Goal: Task Accomplishment & Management: Manage account settings

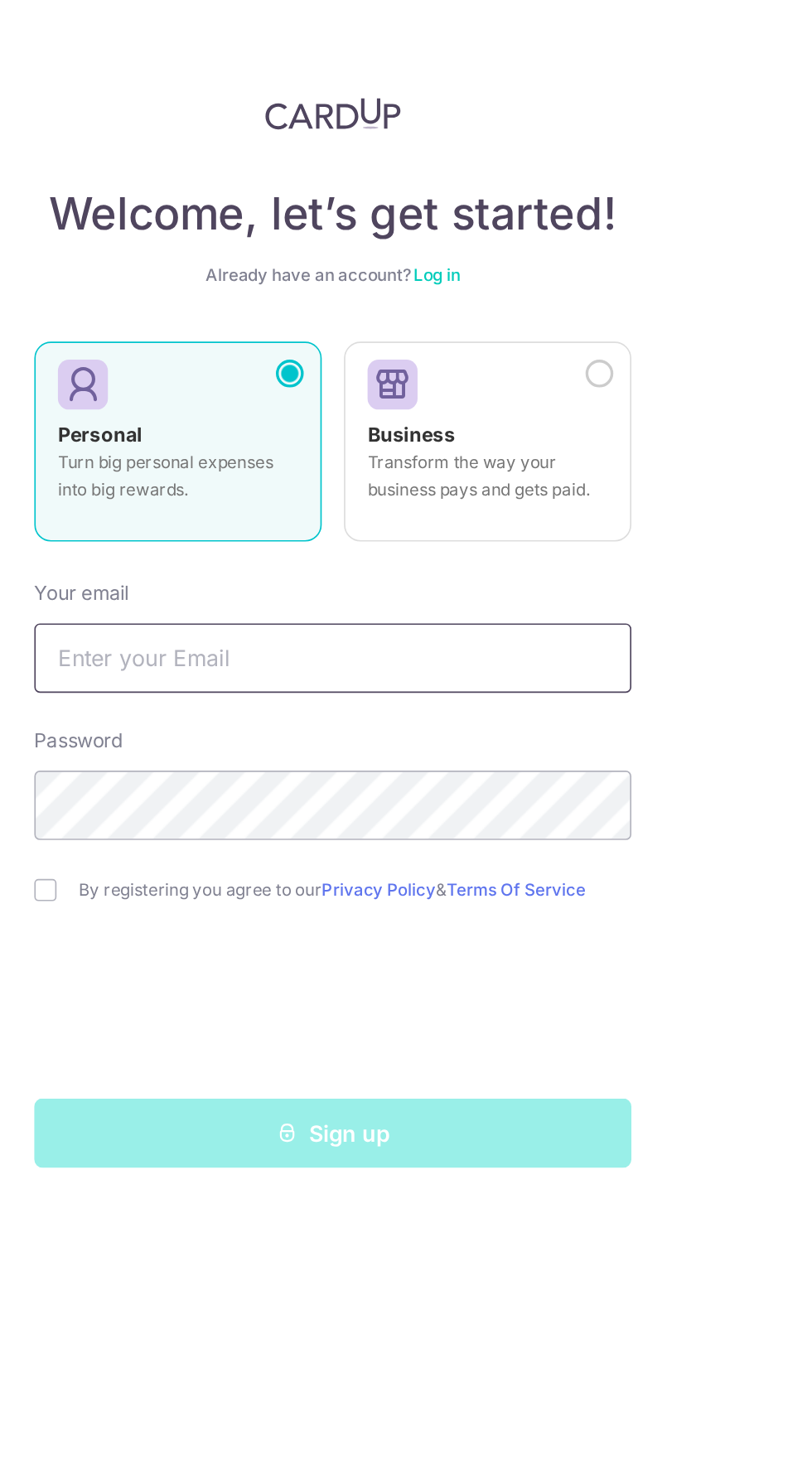
click at [261, 399] on input "text" at bounding box center [406, 392] width 356 height 41
type input "heahjunenn@gmail.com"
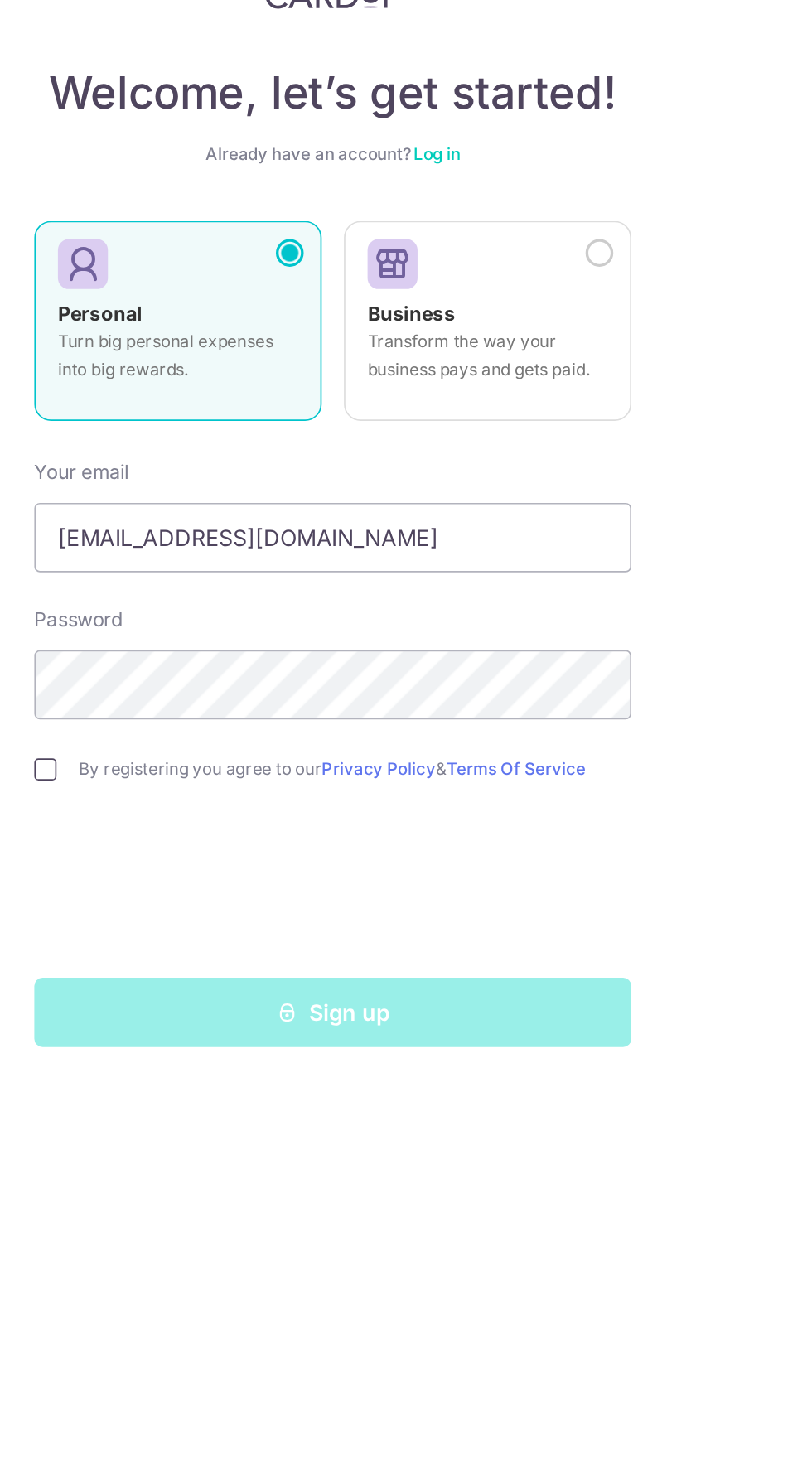
click at [238, 531] on input "checkbox" at bounding box center [234, 531] width 13 height 13
checkbox input "true"
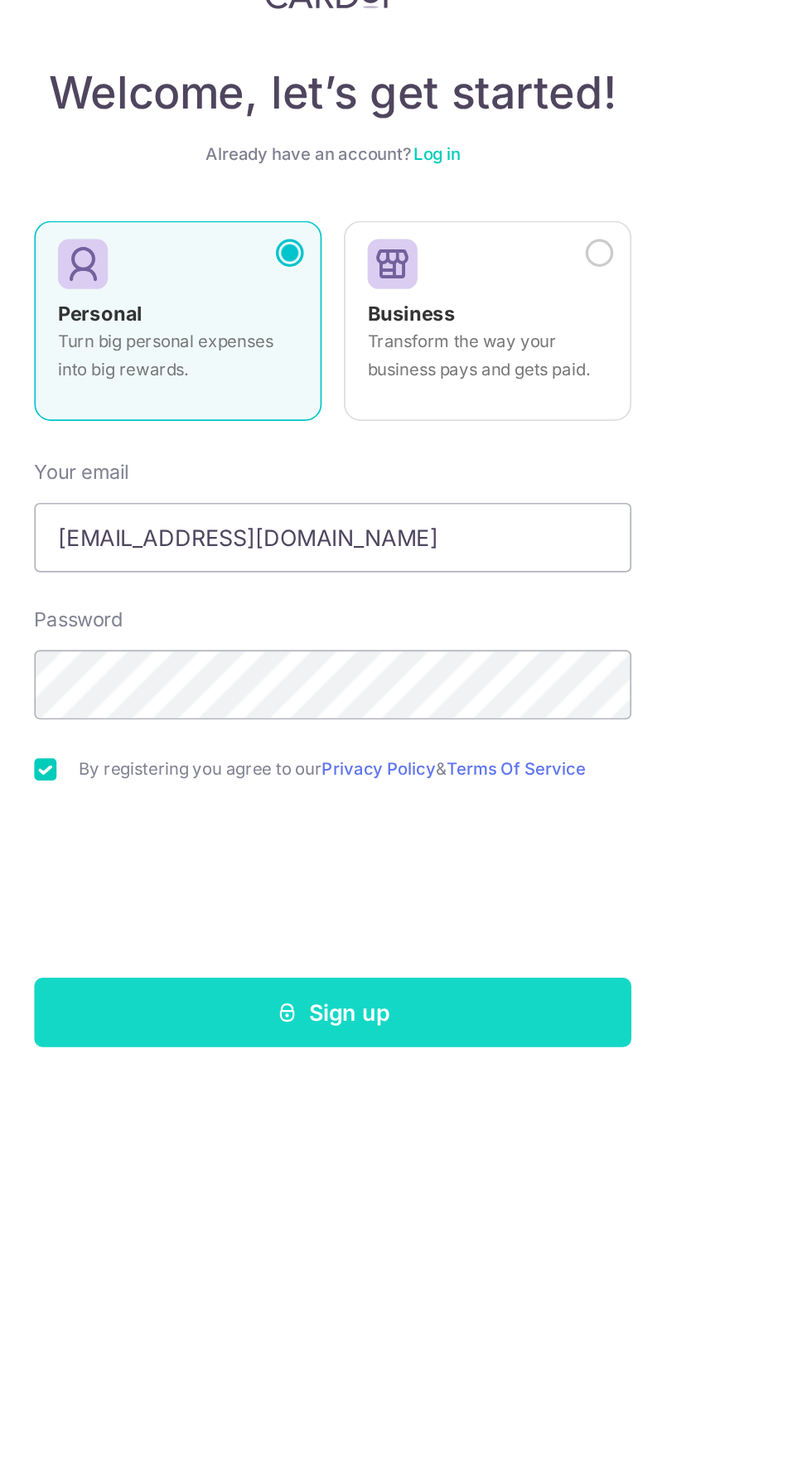
click at [254, 670] on button "Sign up" at bounding box center [406, 676] width 356 height 41
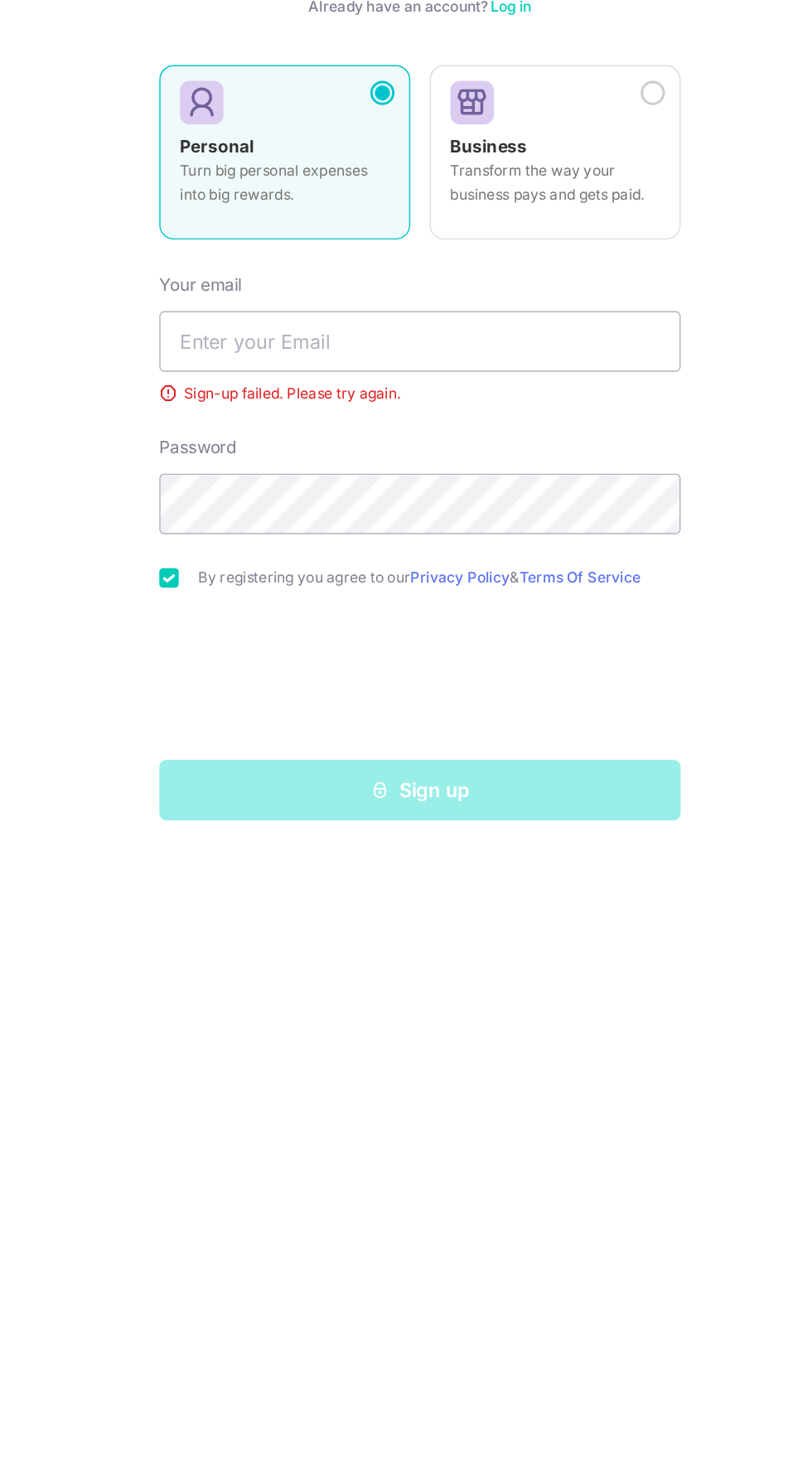
scroll to position [110, 0]
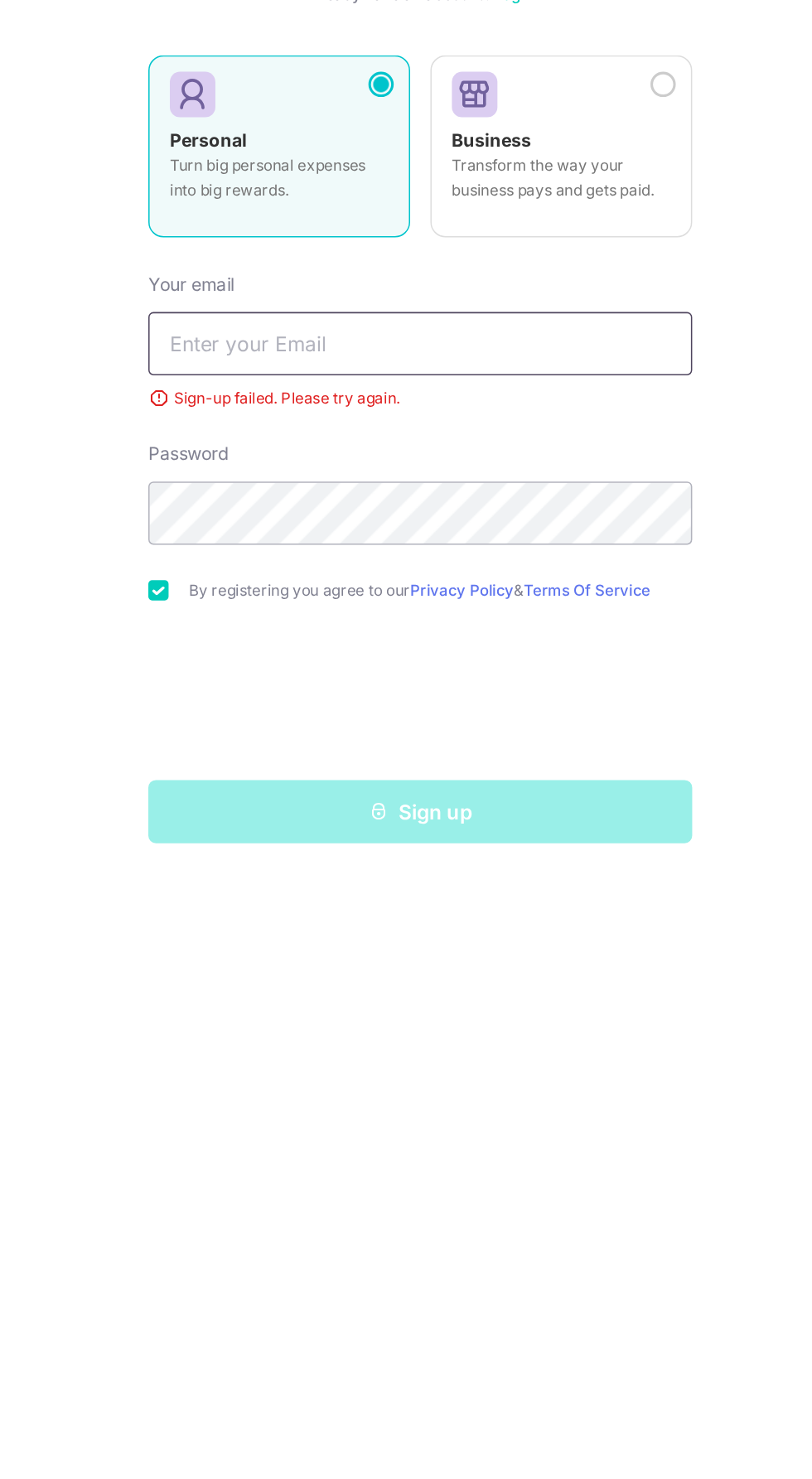
click at [250, 372] on input "text" at bounding box center [406, 392] width 356 height 41
type input "[EMAIL_ADDRESS][DOMAIN_NAME]"
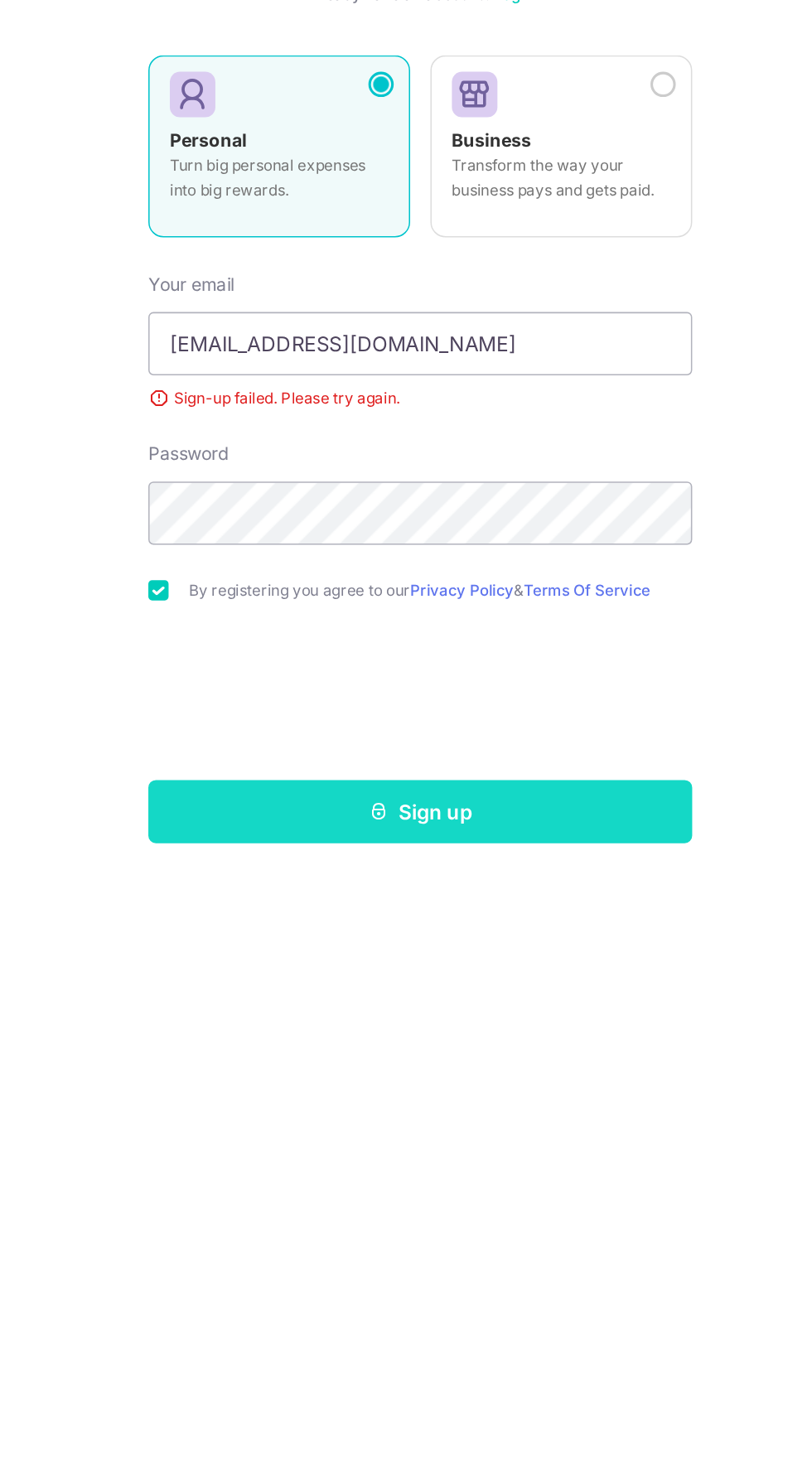
click at [268, 679] on button "Sign up" at bounding box center [406, 699] width 356 height 41
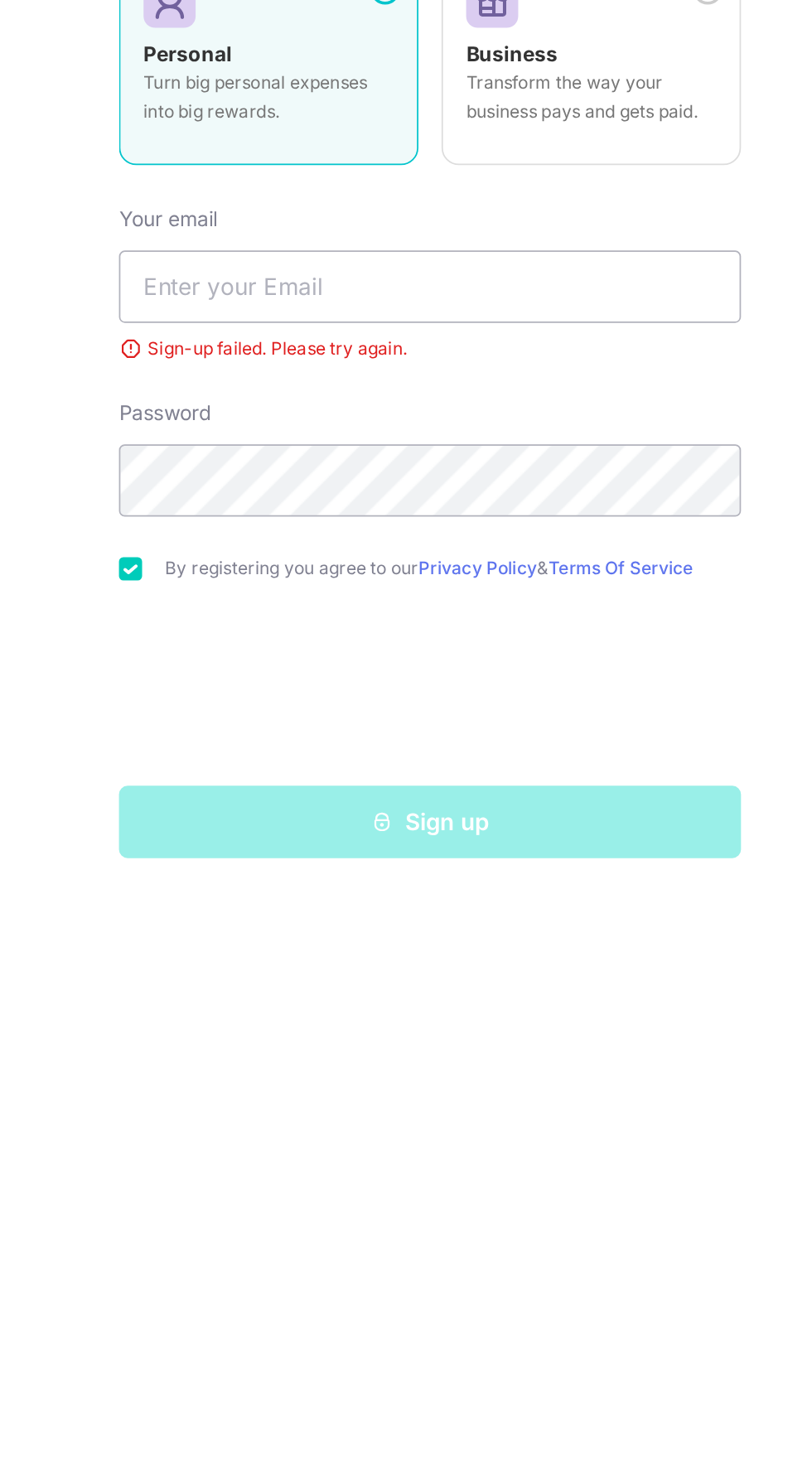
scroll to position [110, 0]
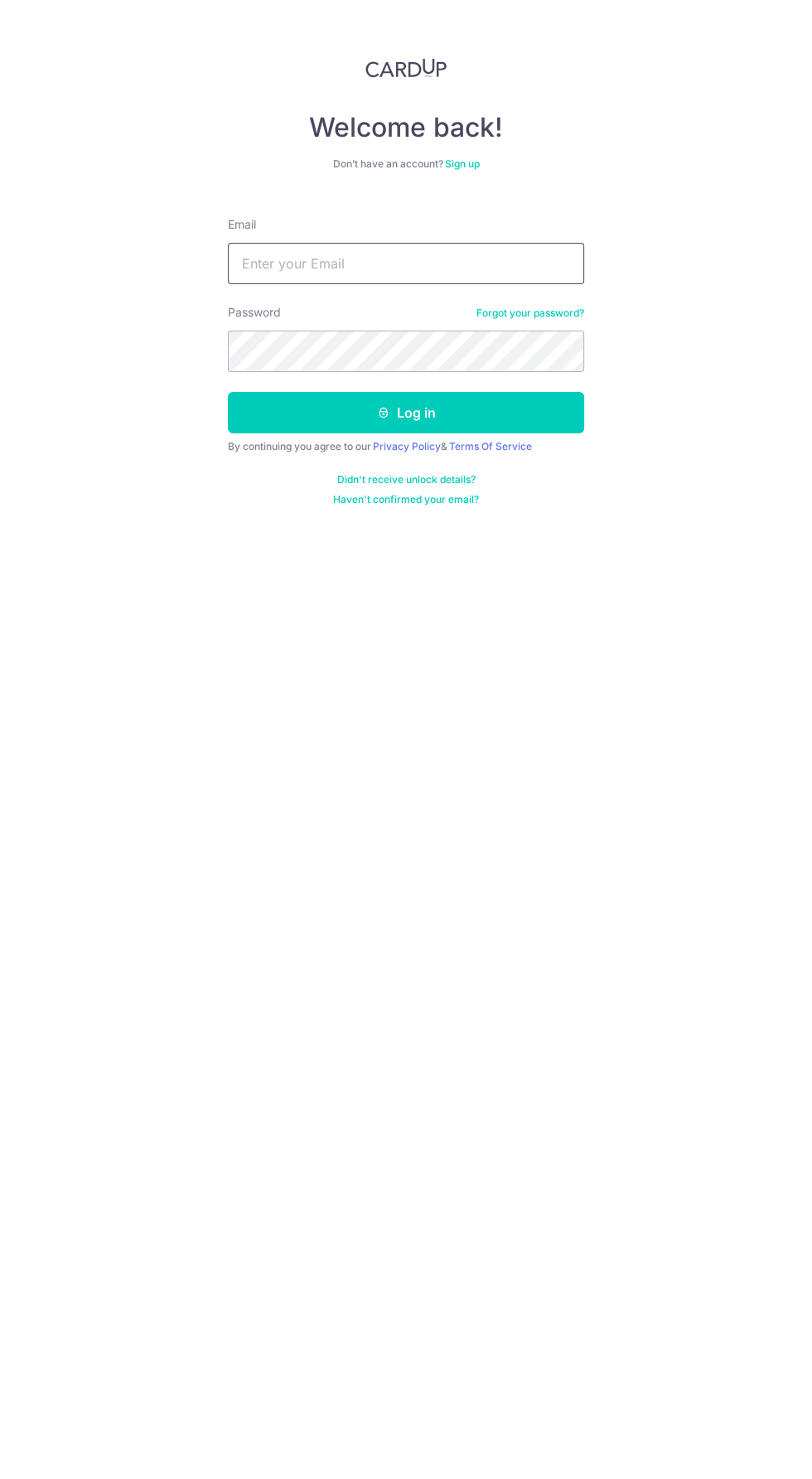
click at [261, 264] on input "Email" at bounding box center [406, 263] width 356 height 41
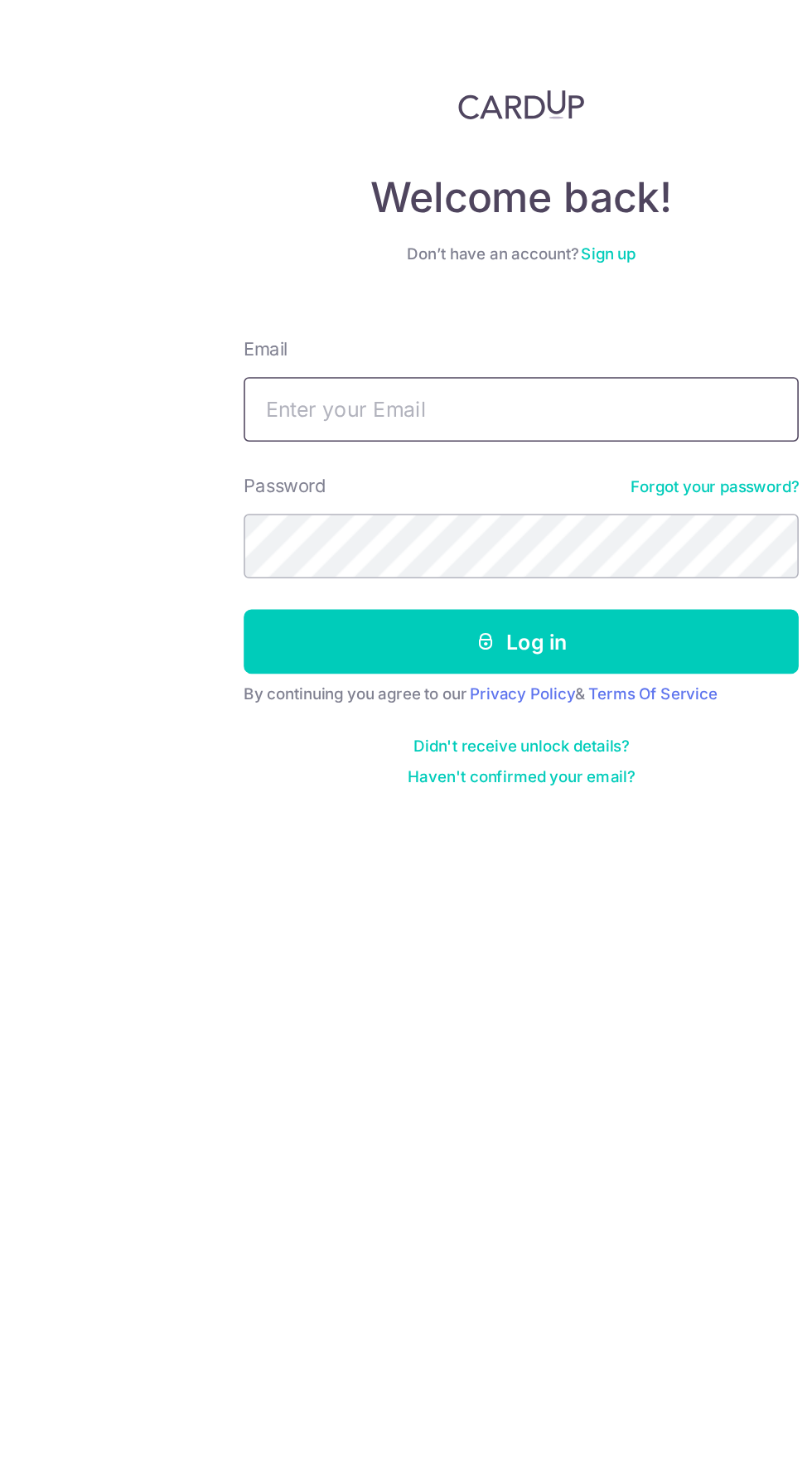
type input "[EMAIL_ADDRESS][DOMAIN_NAME]"
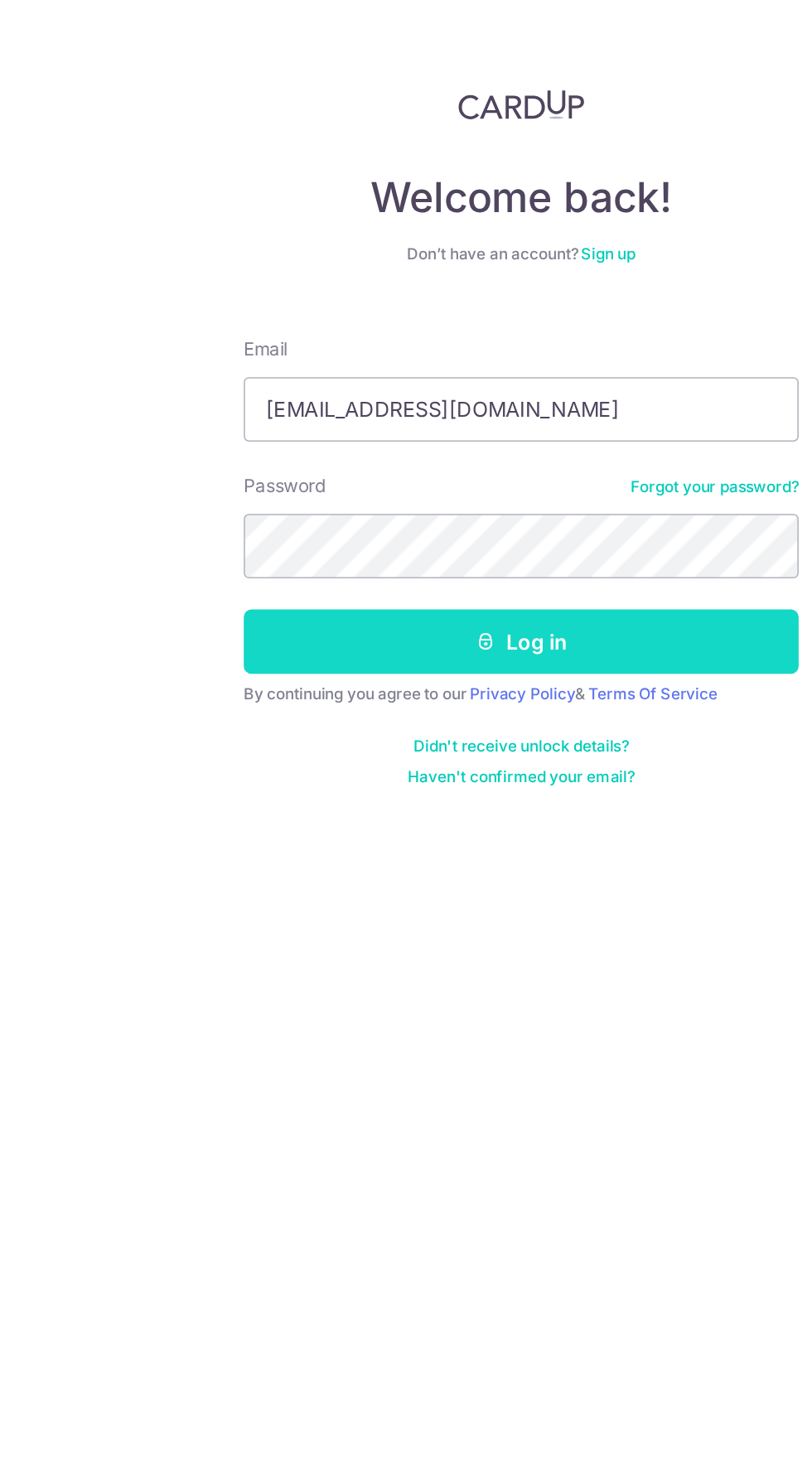
click at [251, 401] on button "Log in" at bounding box center [406, 412] width 356 height 41
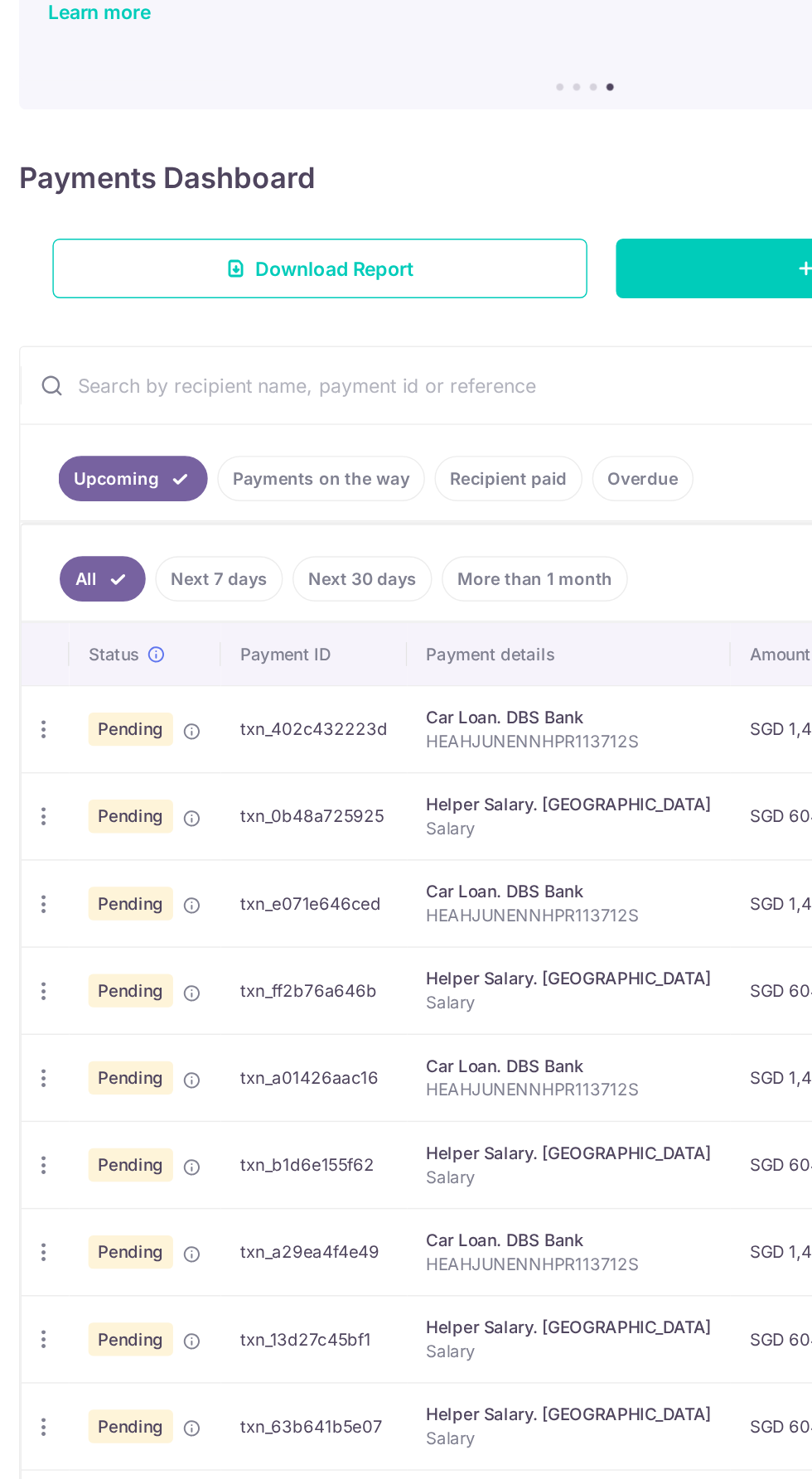
click at [97, 821] on span "Pending" at bounding box center [91, 820] width 59 height 23
click at [130, 819] on icon at bounding box center [133, 822] width 13 height 13
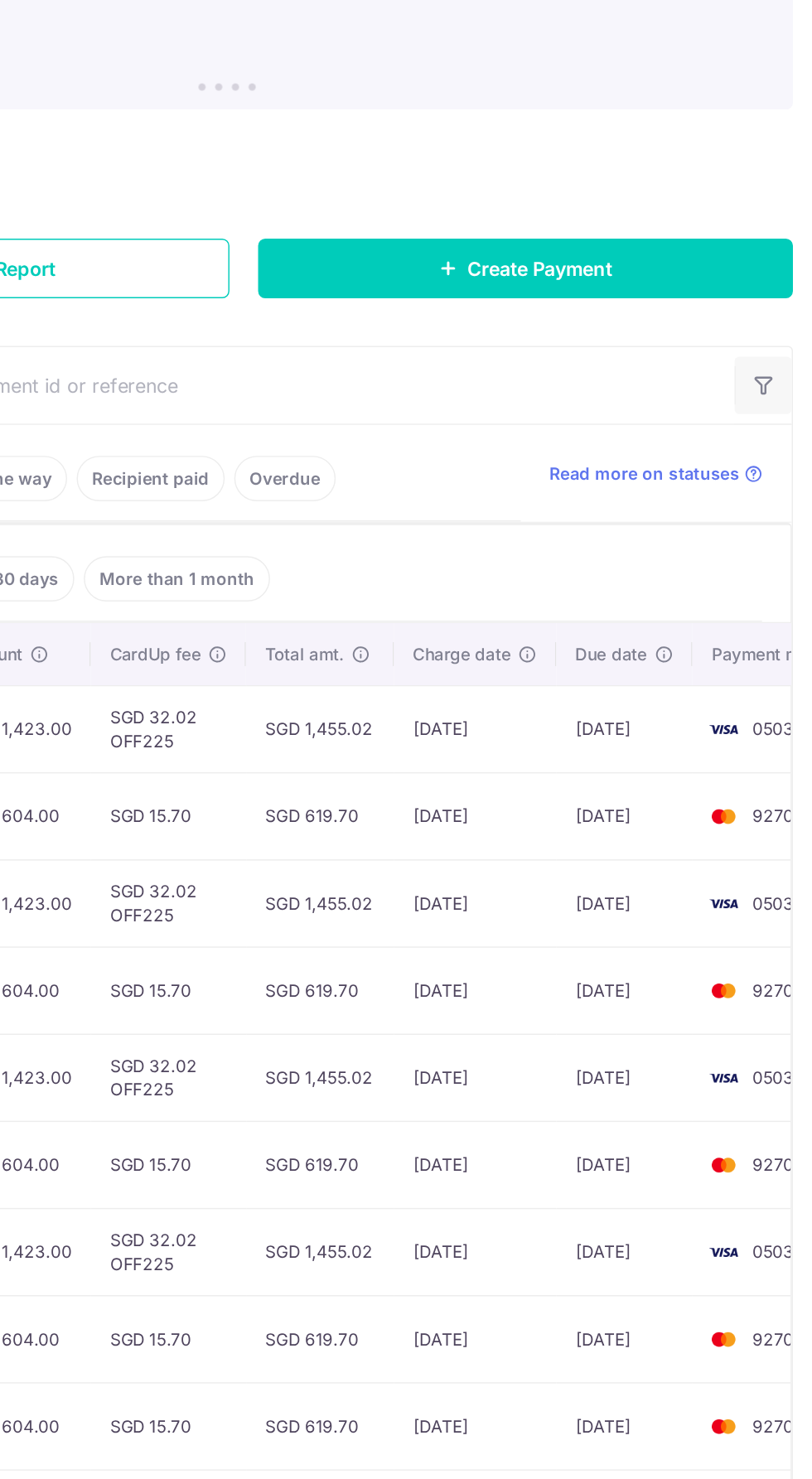
click at [778, 453] on icon "button" at bounding box center [778, 461] width 17 height 17
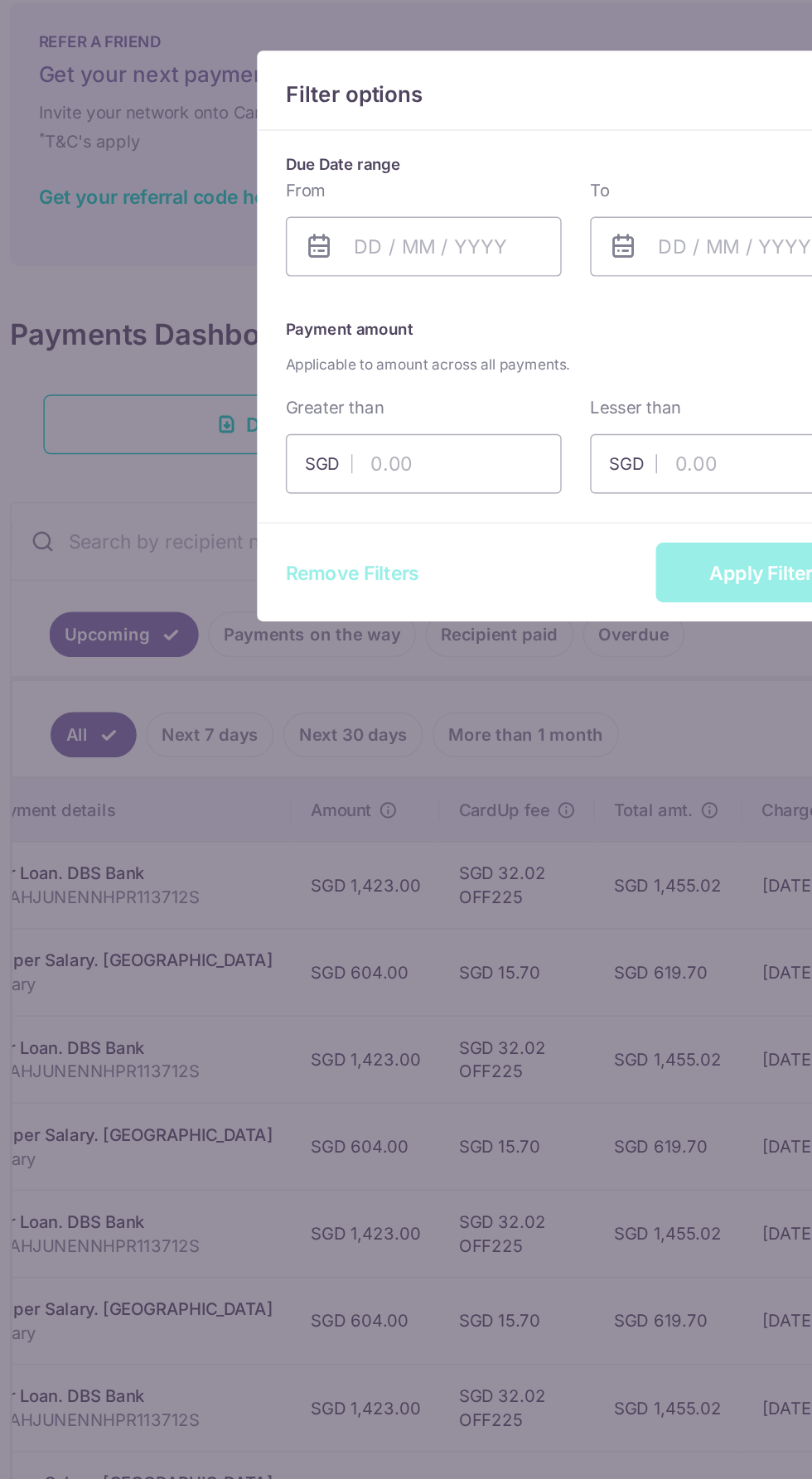
click at [345, 557] on div "Filter options Due Date range From Please select valid date To Please select va…" at bounding box center [406, 740] width 812 height 1479
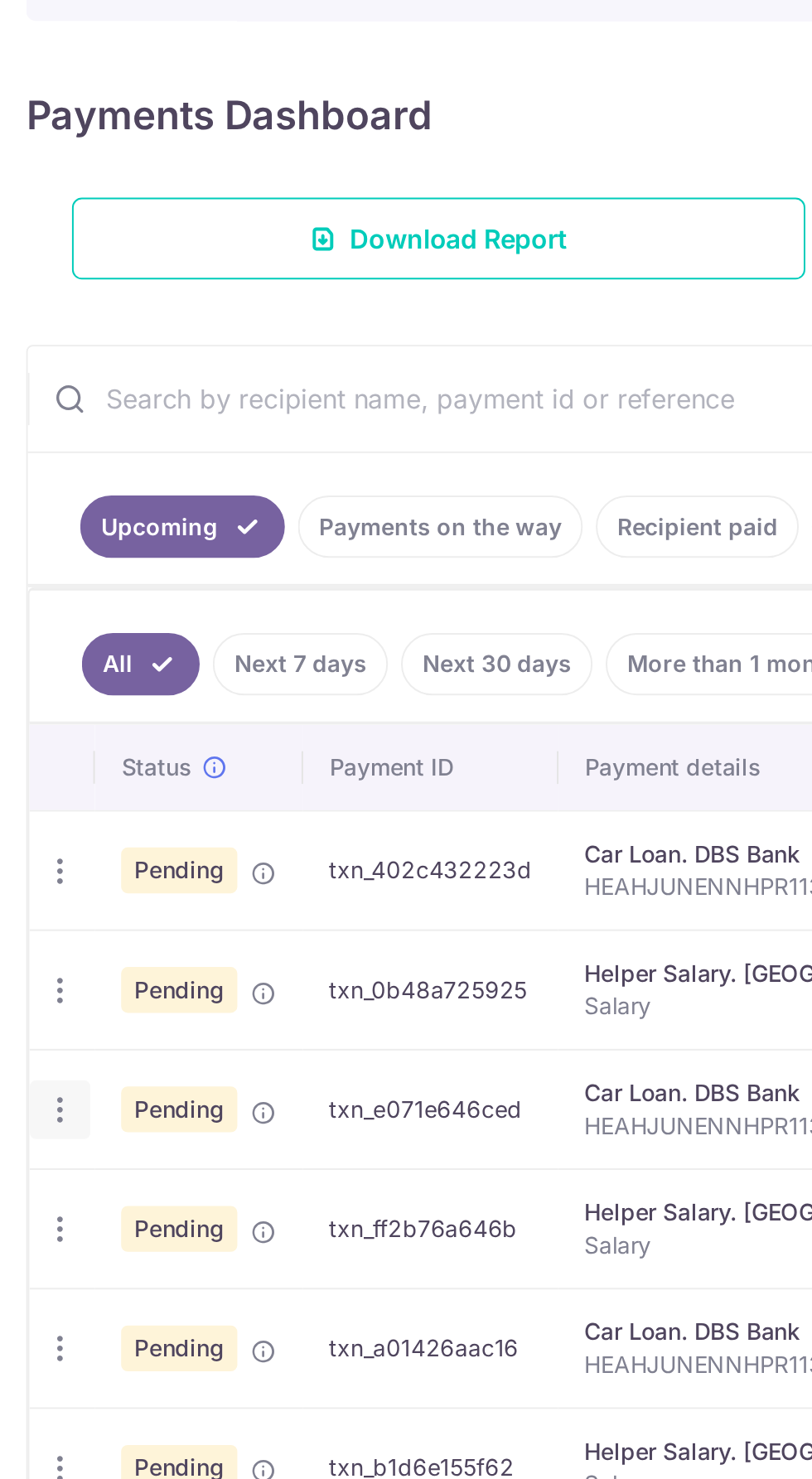
click at [24, 805] on icon "button" at bounding box center [29, 813] width 17 height 17
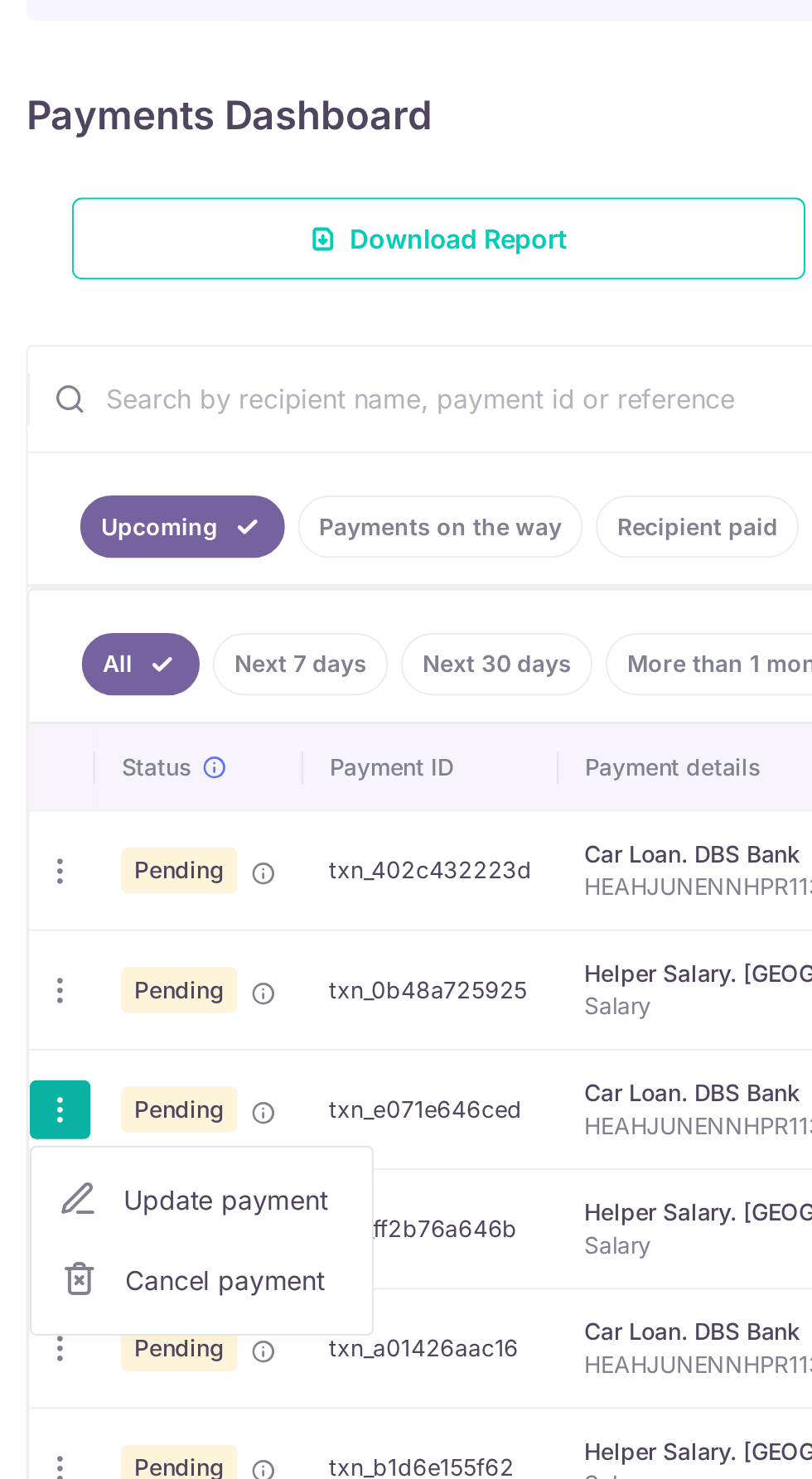
click at [139, 889] on span "Cancel payment" at bounding box center [118, 899] width 111 height 20
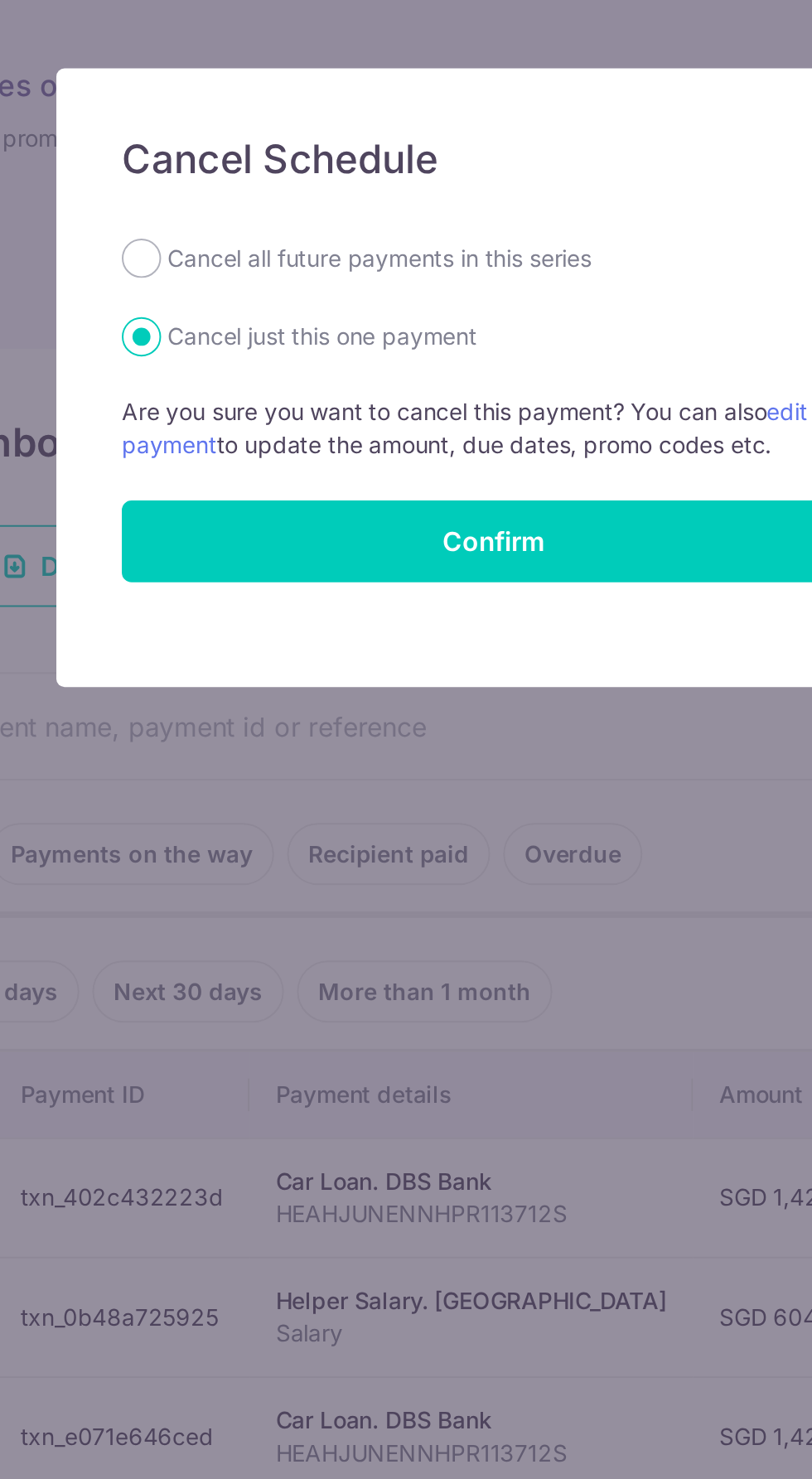
scroll to position [27, 0]
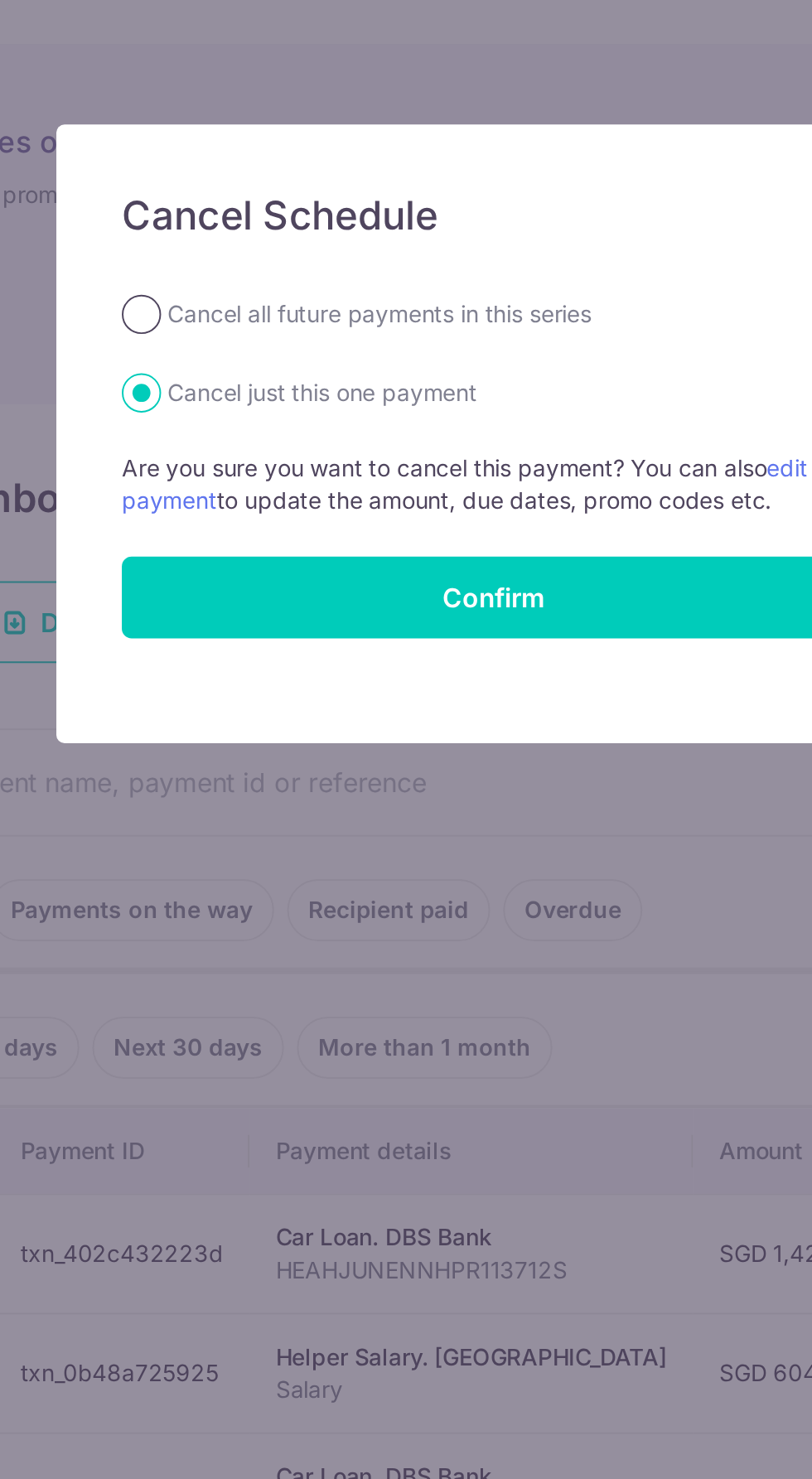
click at [222, 219] on input "Cancel all future payments in this series" at bounding box center [228, 217] width 20 height 20
radio input "true"
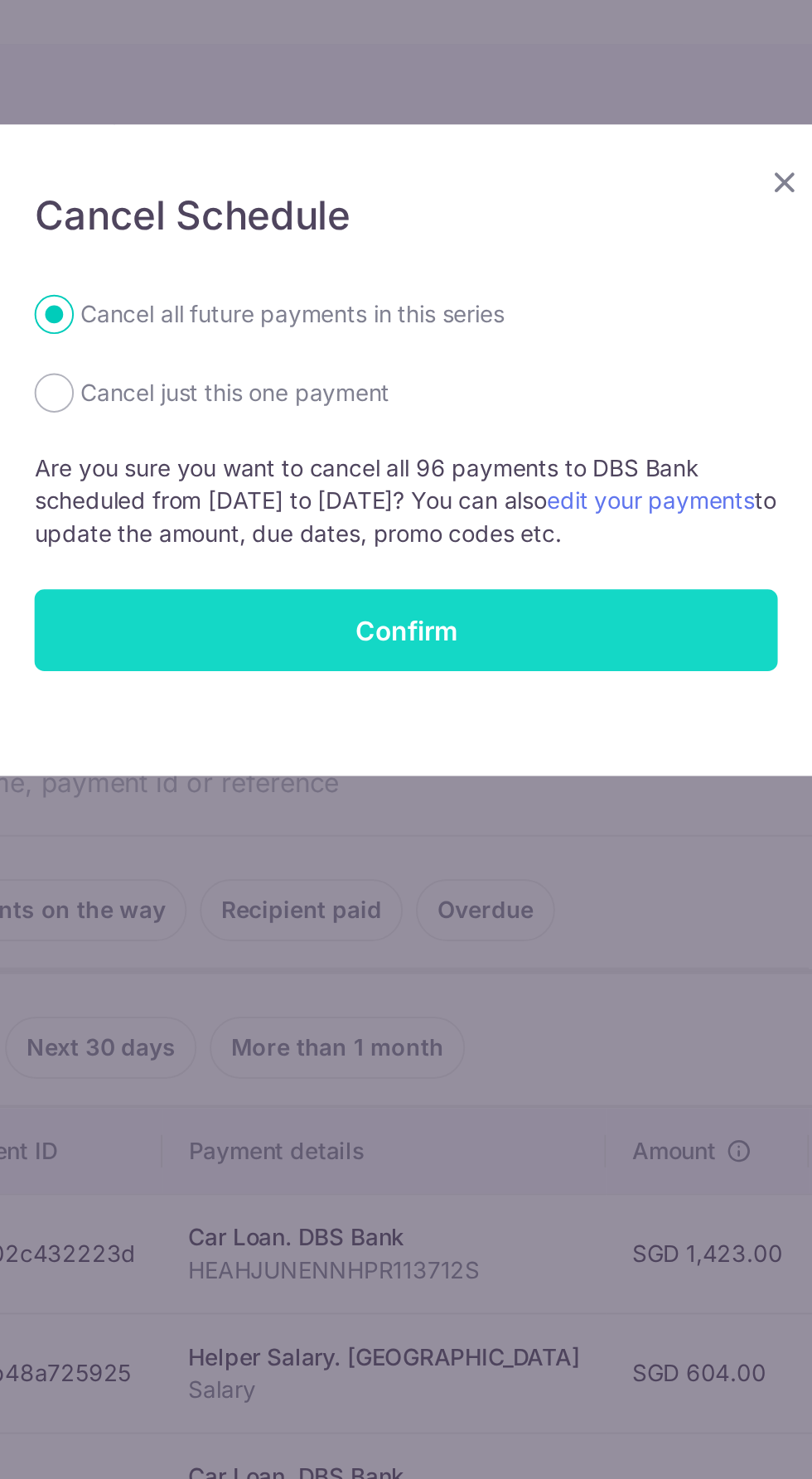
click at [558, 383] on button "Confirm" at bounding box center [406, 376] width 377 height 41
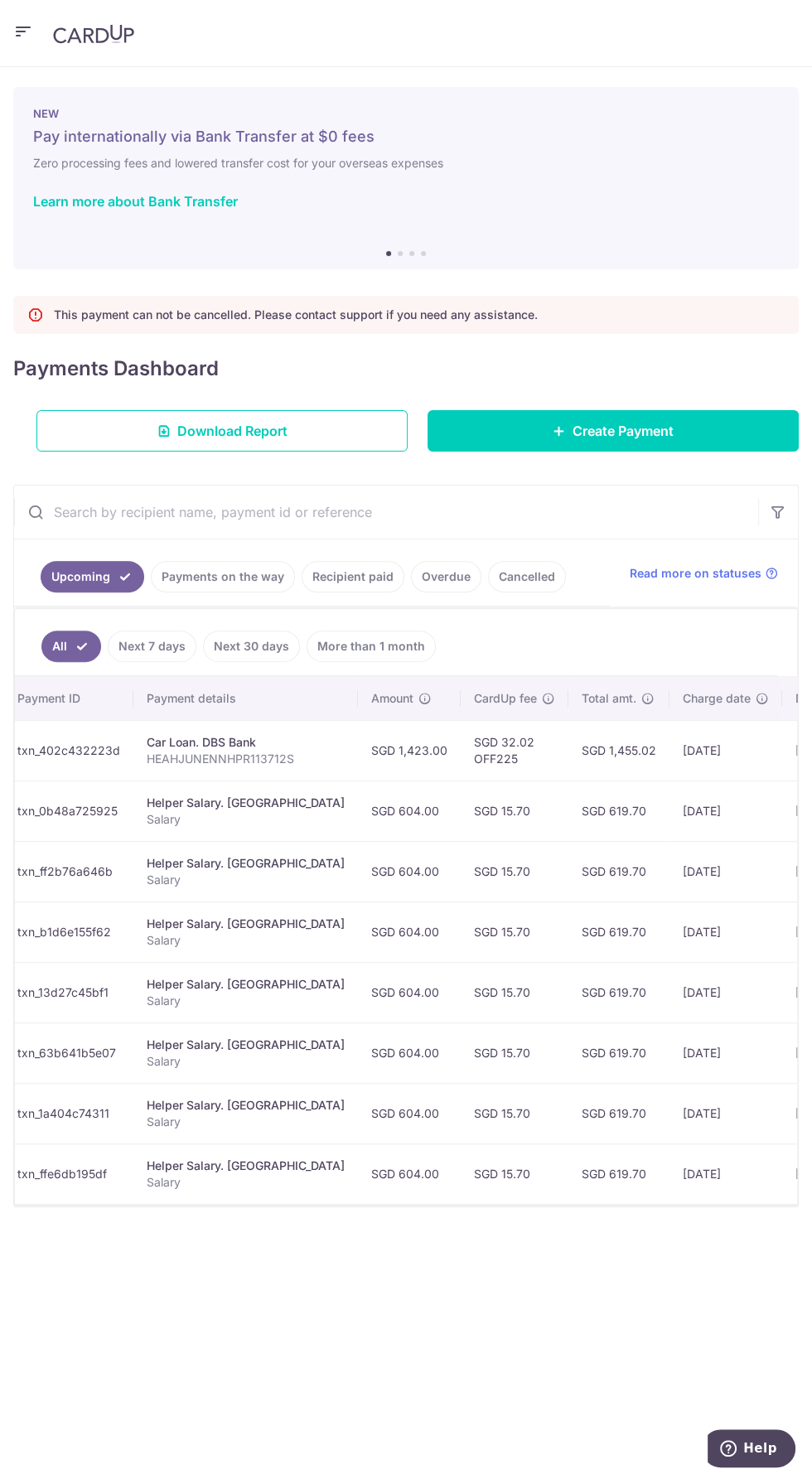
scroll to position [0, 169]
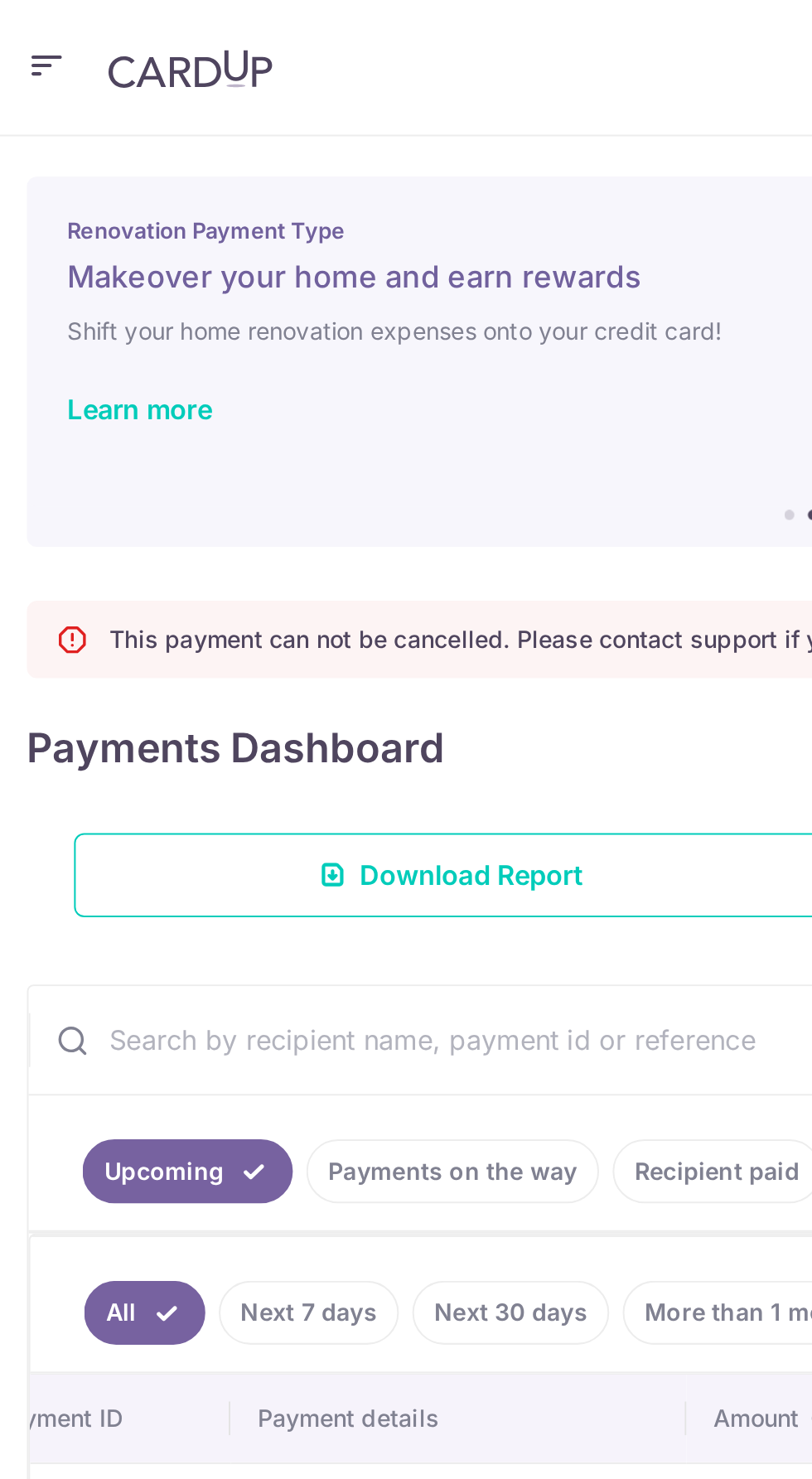
click at [28, 36] on icon "button" at bounding box center [23, 31] width 20 height 21
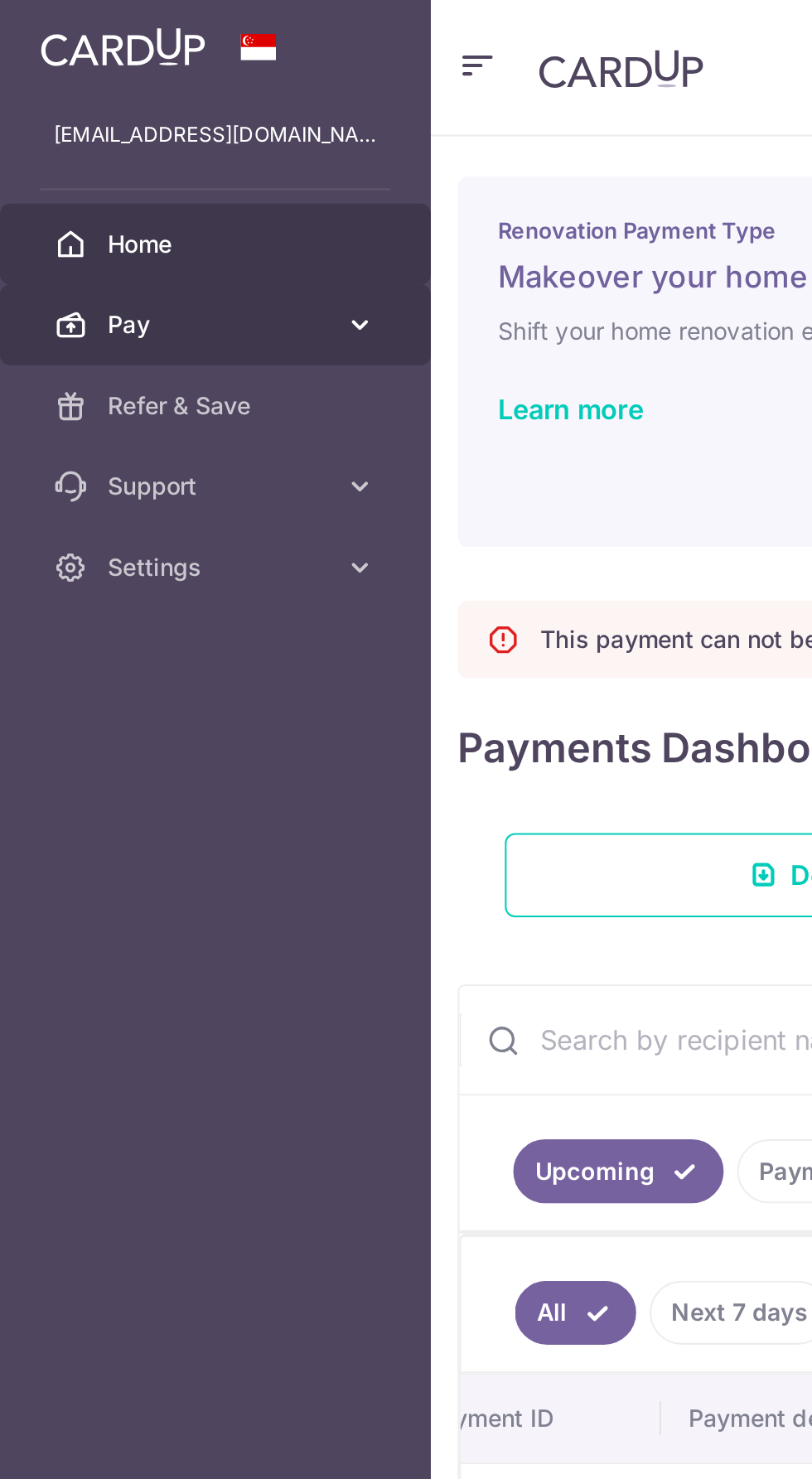
click at [176, 174] on link "Pay" at bounding box center [106, 159] width 212 height 40
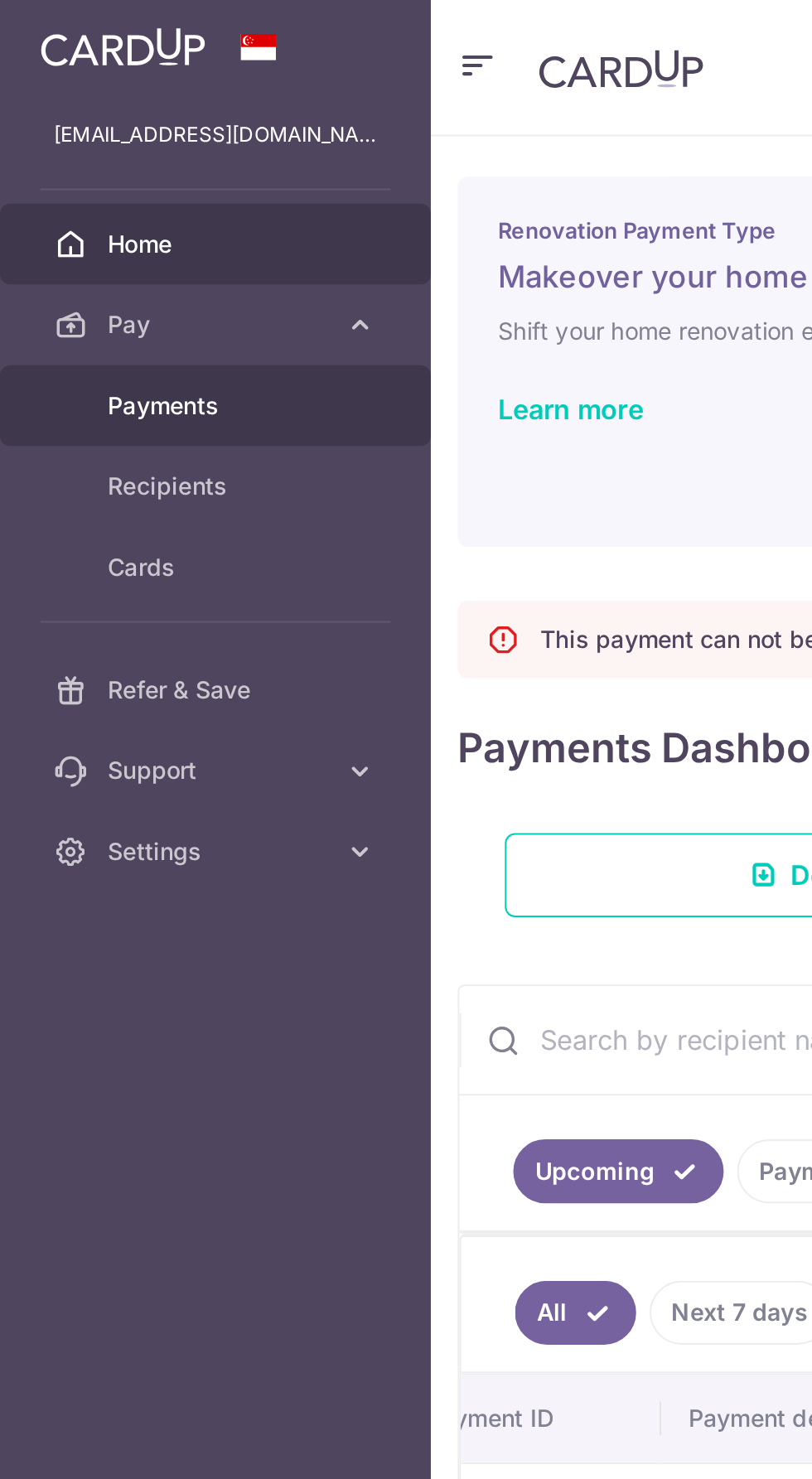
click at [90, 208] on span "Payments" at bounding box center [107, 199] width 109 height 17
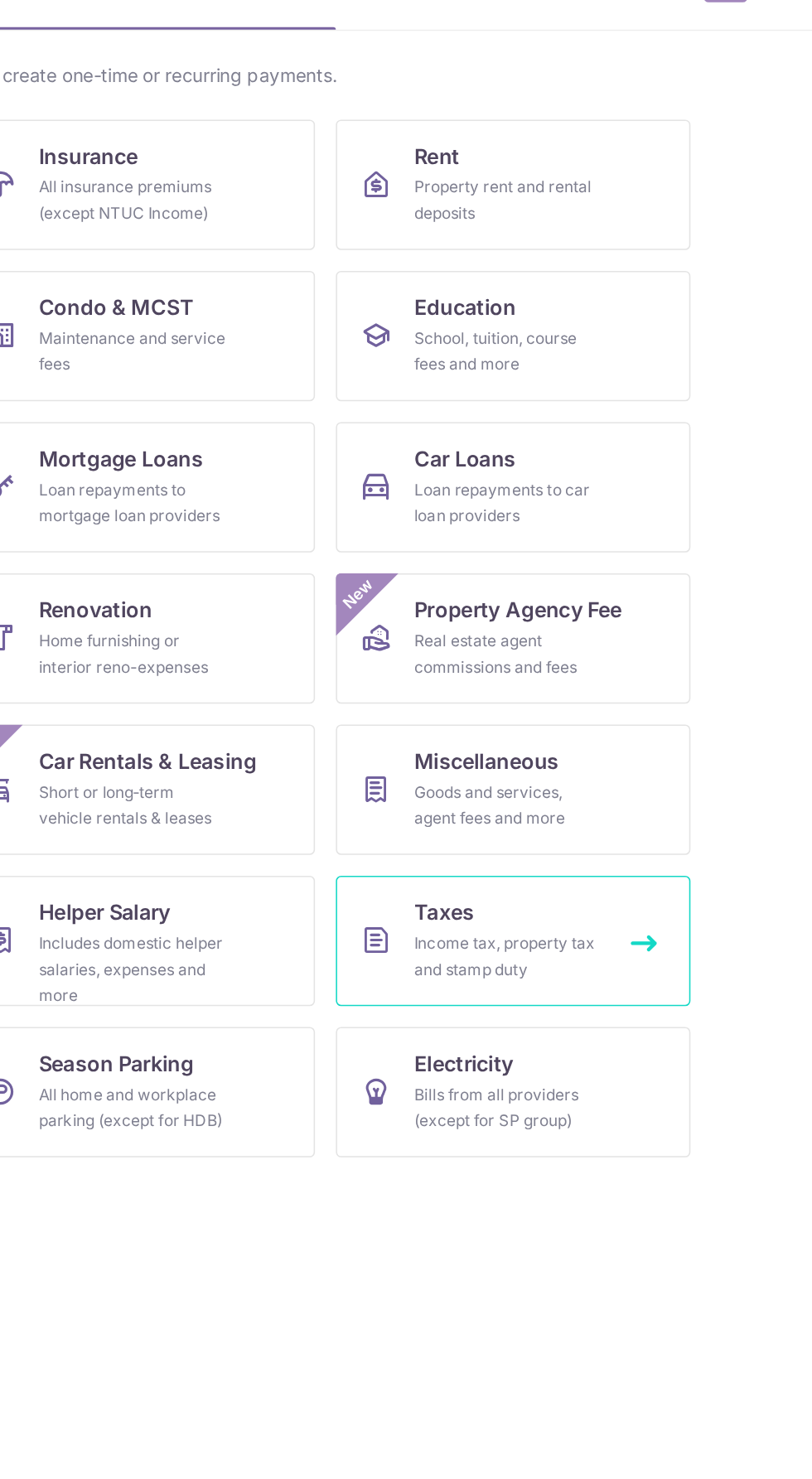
click at [568, 767] on link "Taxes Income tax, property tax and stamp duty" at bounding box center [518, 783] width 225 height 83
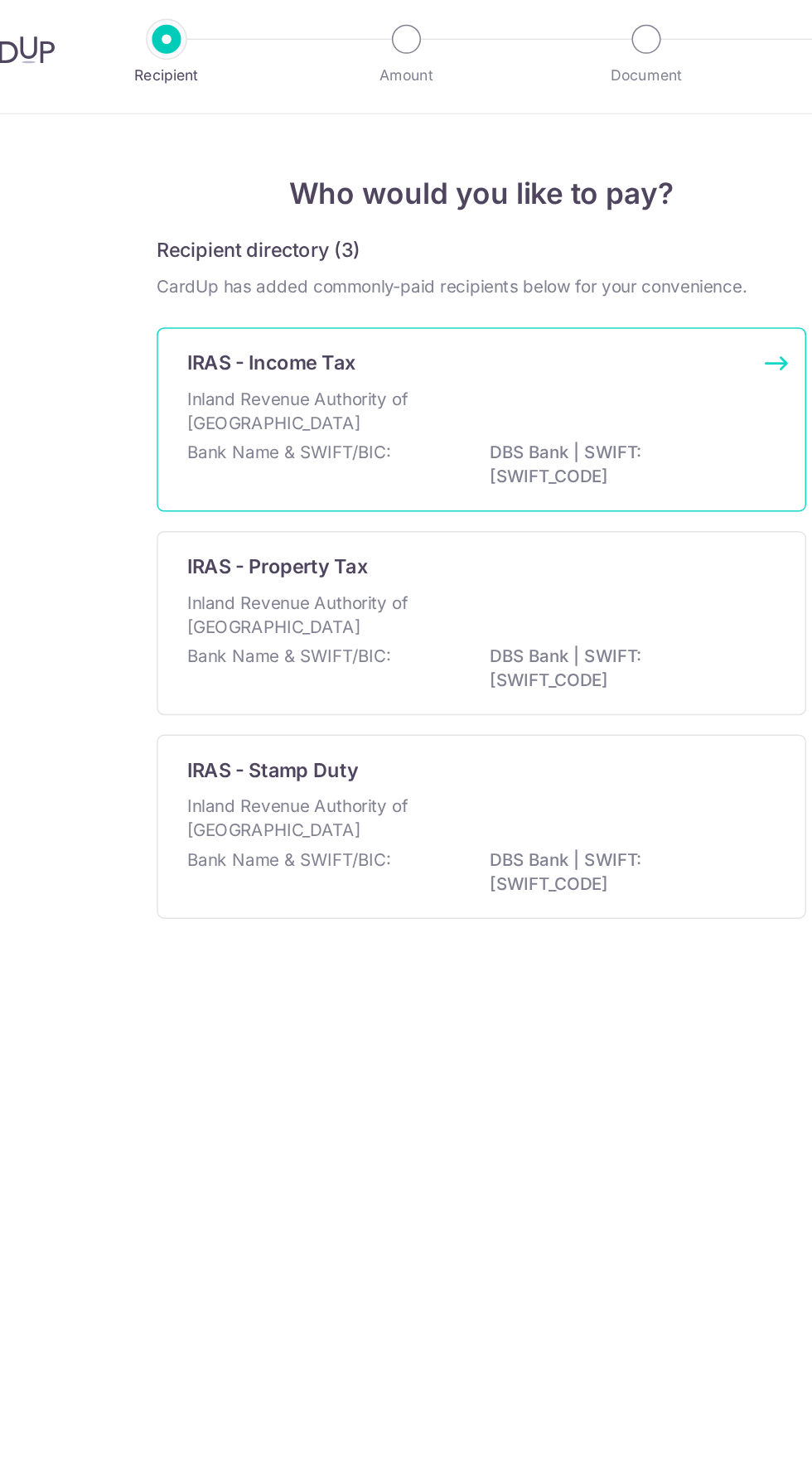
click at [560, 281] on div "Inland Revenue Authority of [GEOGRAPHIC_DATA]" at bounding box center [406, 292] width 402 height 37
